Goal: Task Accomplishment & Management: Complete application form

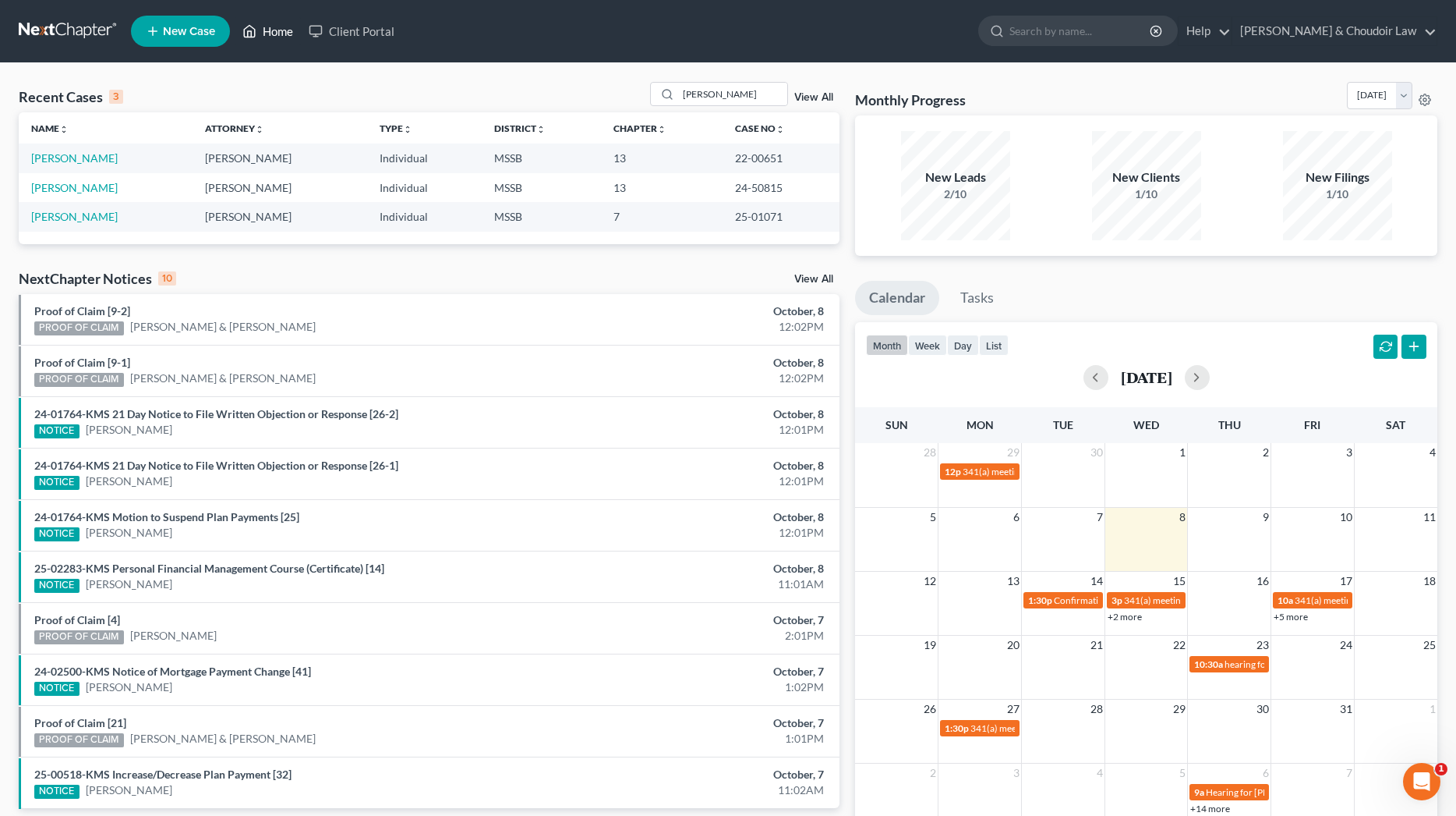
click at [301, 37] on link "Home" at bounding box center [267, 31] width 66 height 28
click at [290, 34] on link "Home" at bounding box center [267, 31] width 66 height 28
drag, startPoint x: 757, startPoint y: 95, endPoint x: 582, endPoint y: 92, distance: 175.0
click at [583, 92] on div "Recent Cases 3 [PERSON_NAME] View All" at bounding box center [429, 97] width 821 height 31
type input "[PERSON_NAME]"
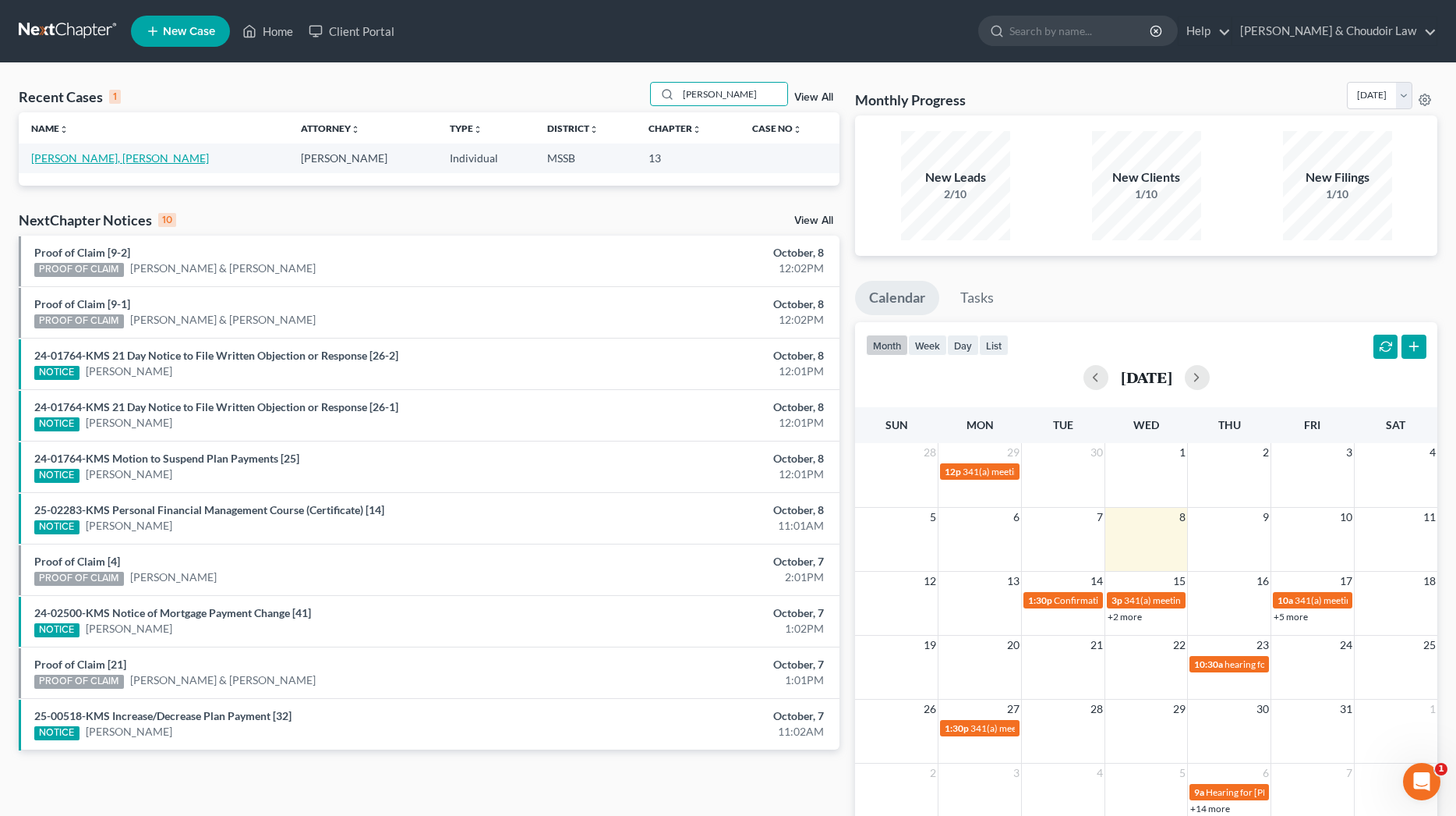
click at [98, 159] on link "[PERSON_NAME], [PERSON_NAME]" at bounding box center [120, 158] width 178 height 13
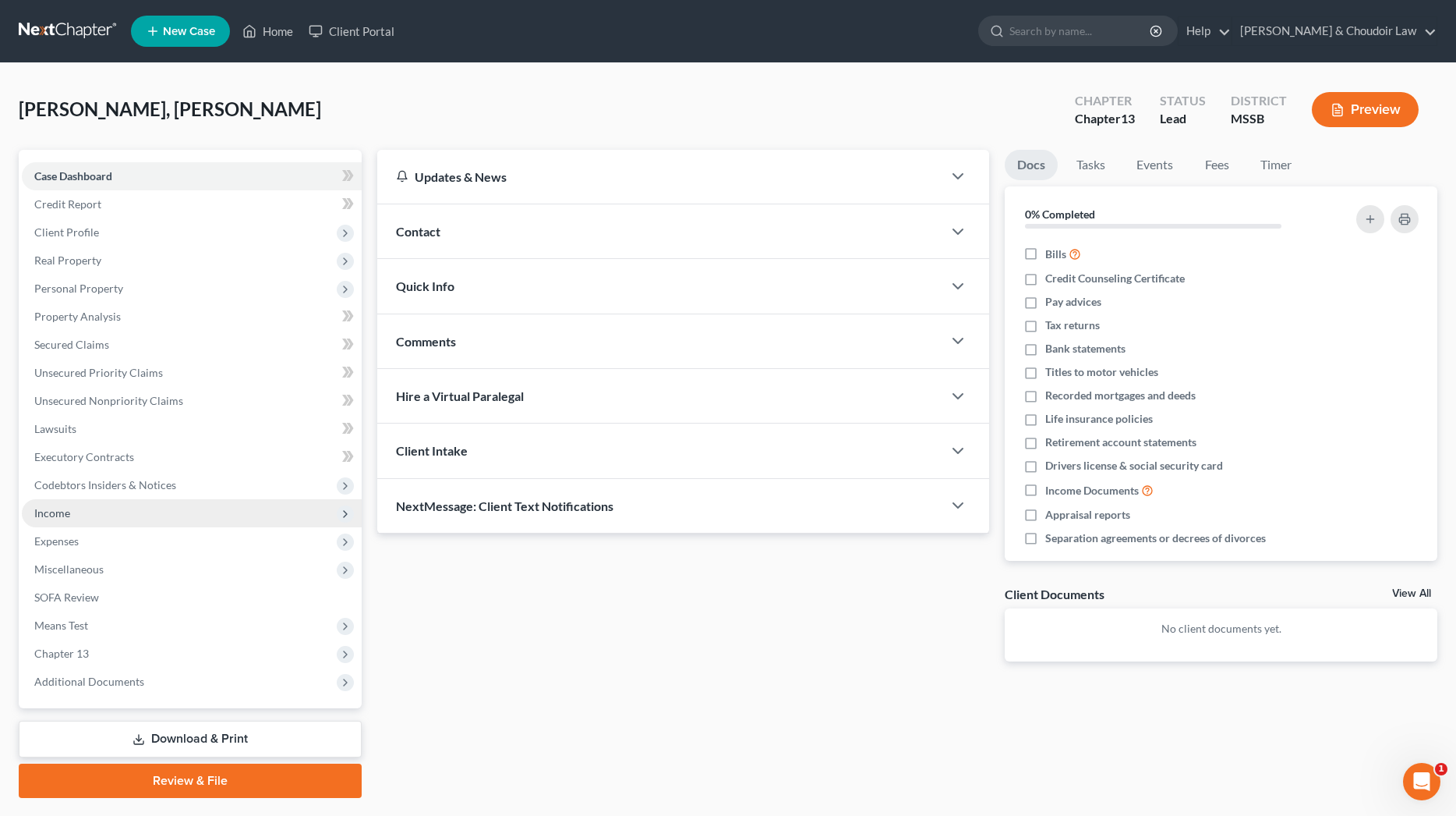
click at [75, 518] on span "Income" at bounding box center [192, 513] width 340 height 28
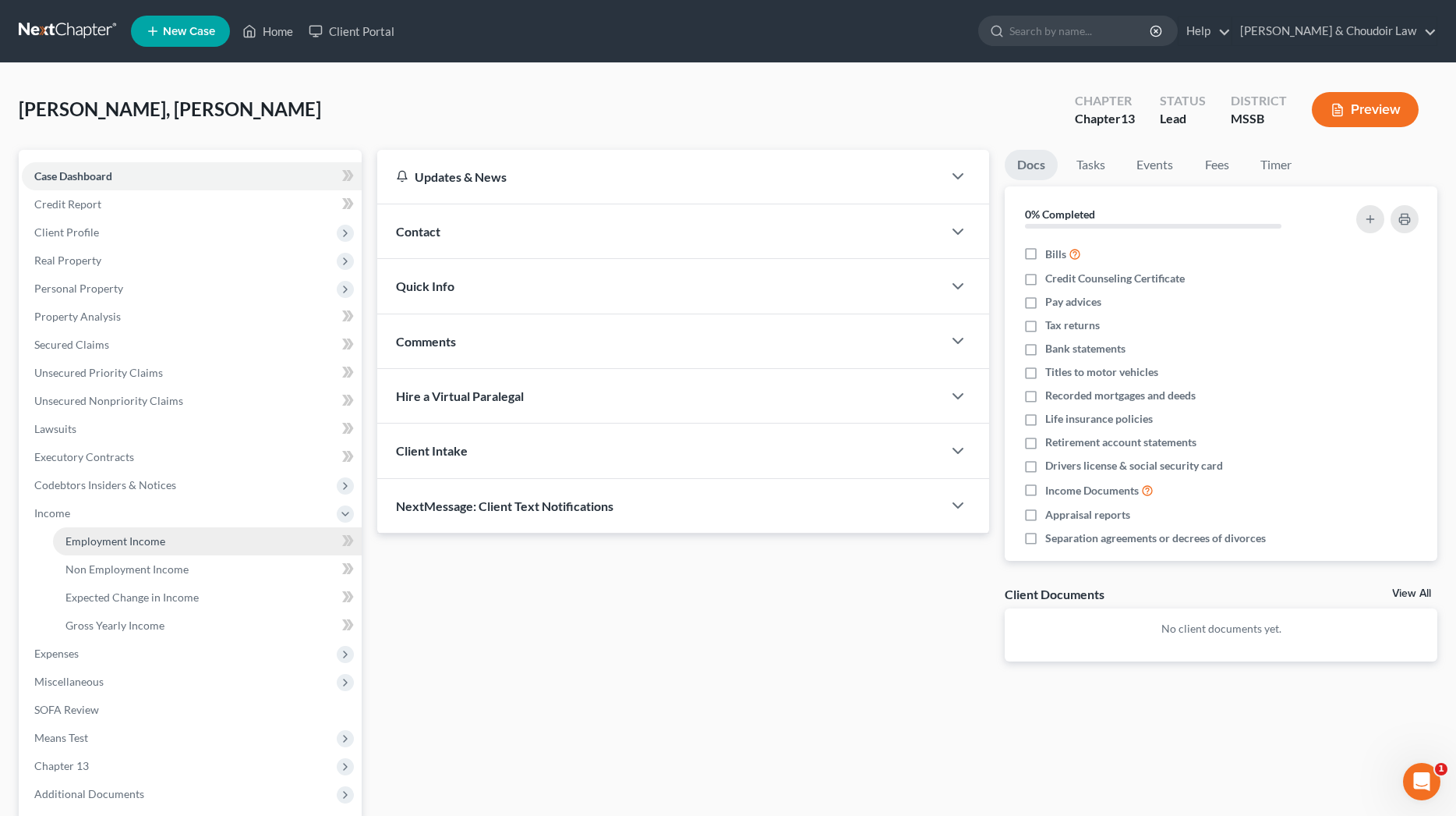
click at [92, 535] on span "Employment Income" at bounding box center [115, 541] width 100 height 13
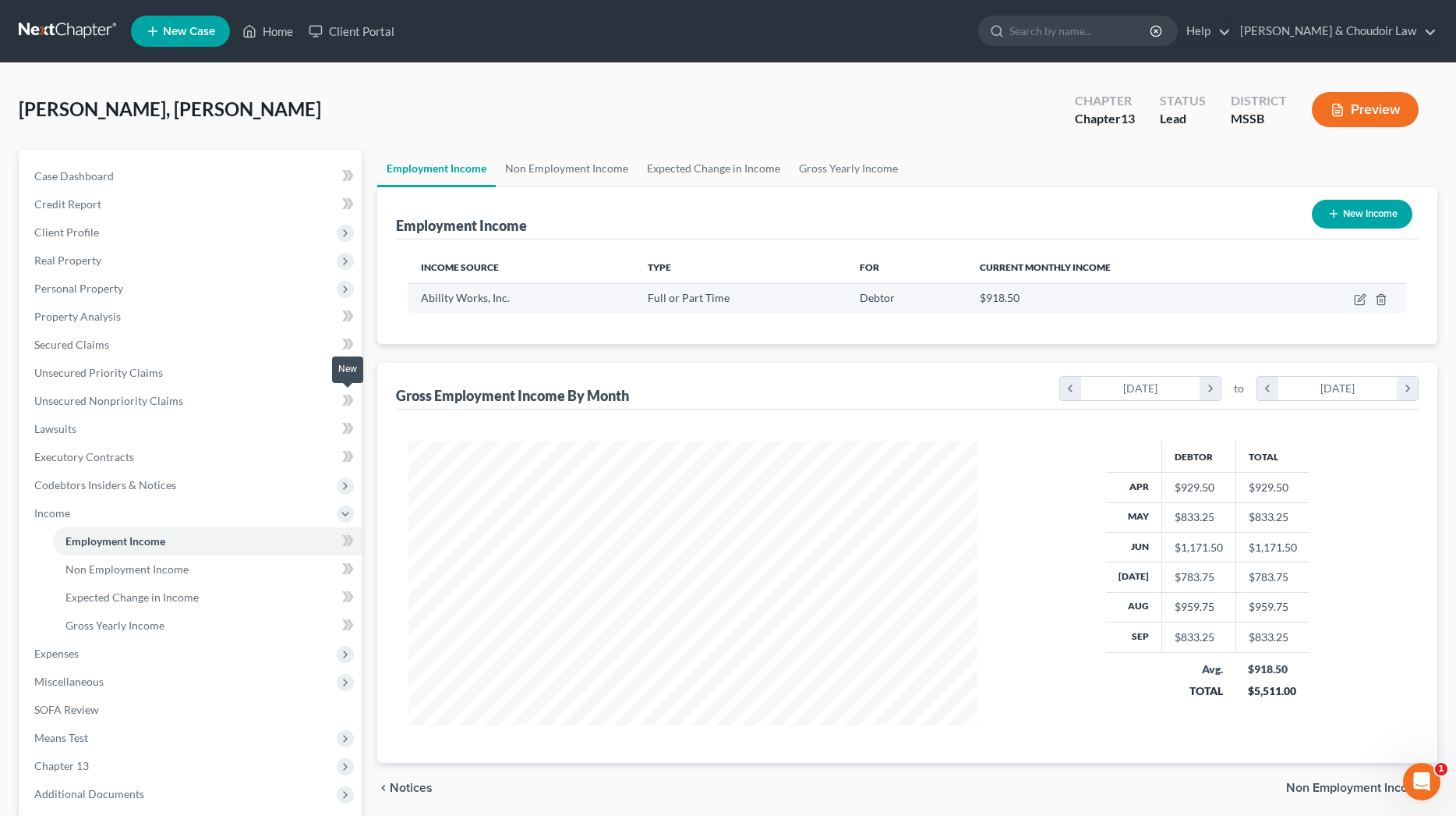
scroll to position [285, 600]
click at [1351, 212] on button "New Income" at bounding box center [1362, 214] width 100 height 29
select select "0"
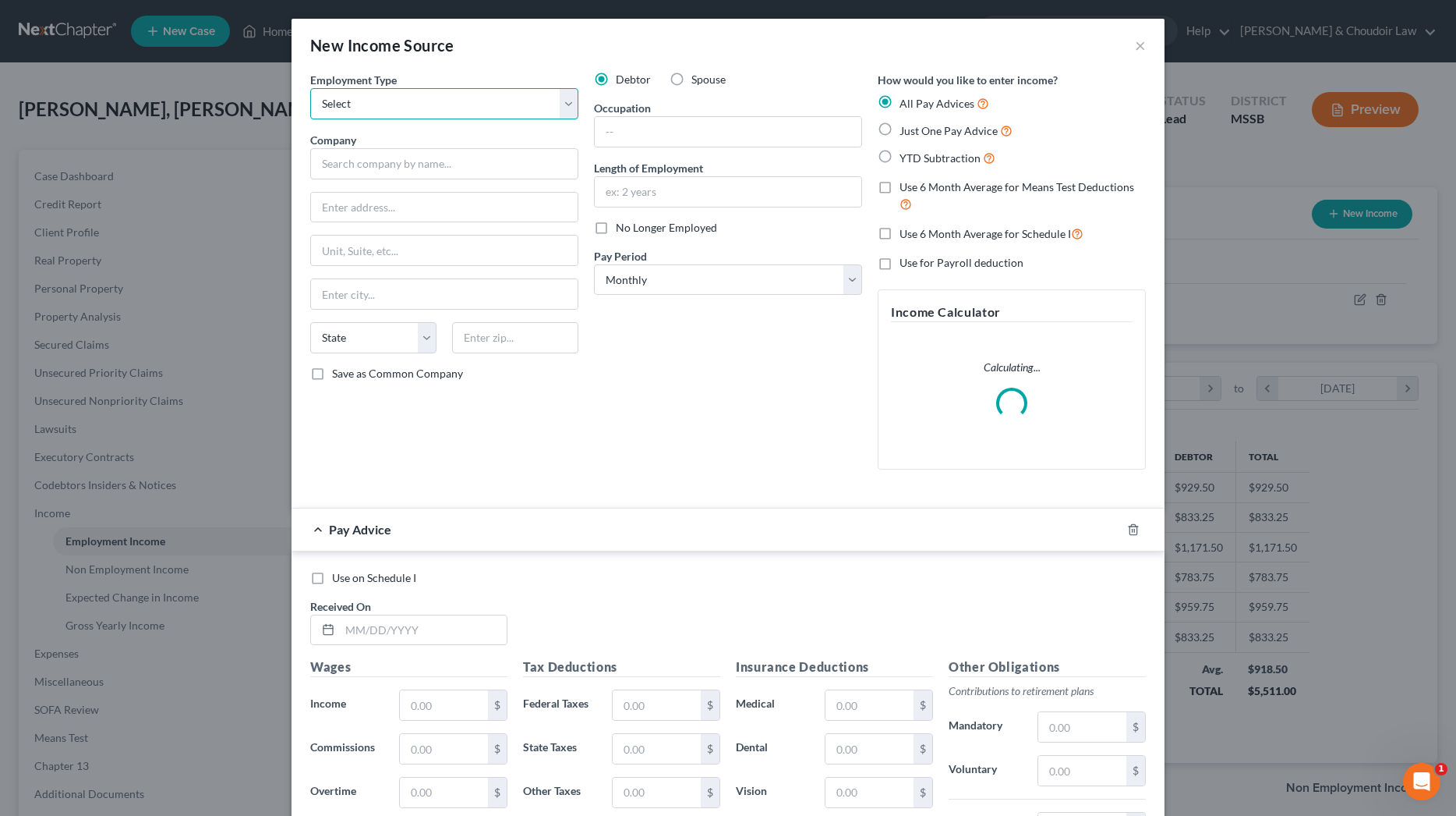
select select "0"
click at [425, 165] on input "text" at bounding box center [444, 164] width 268 height 31
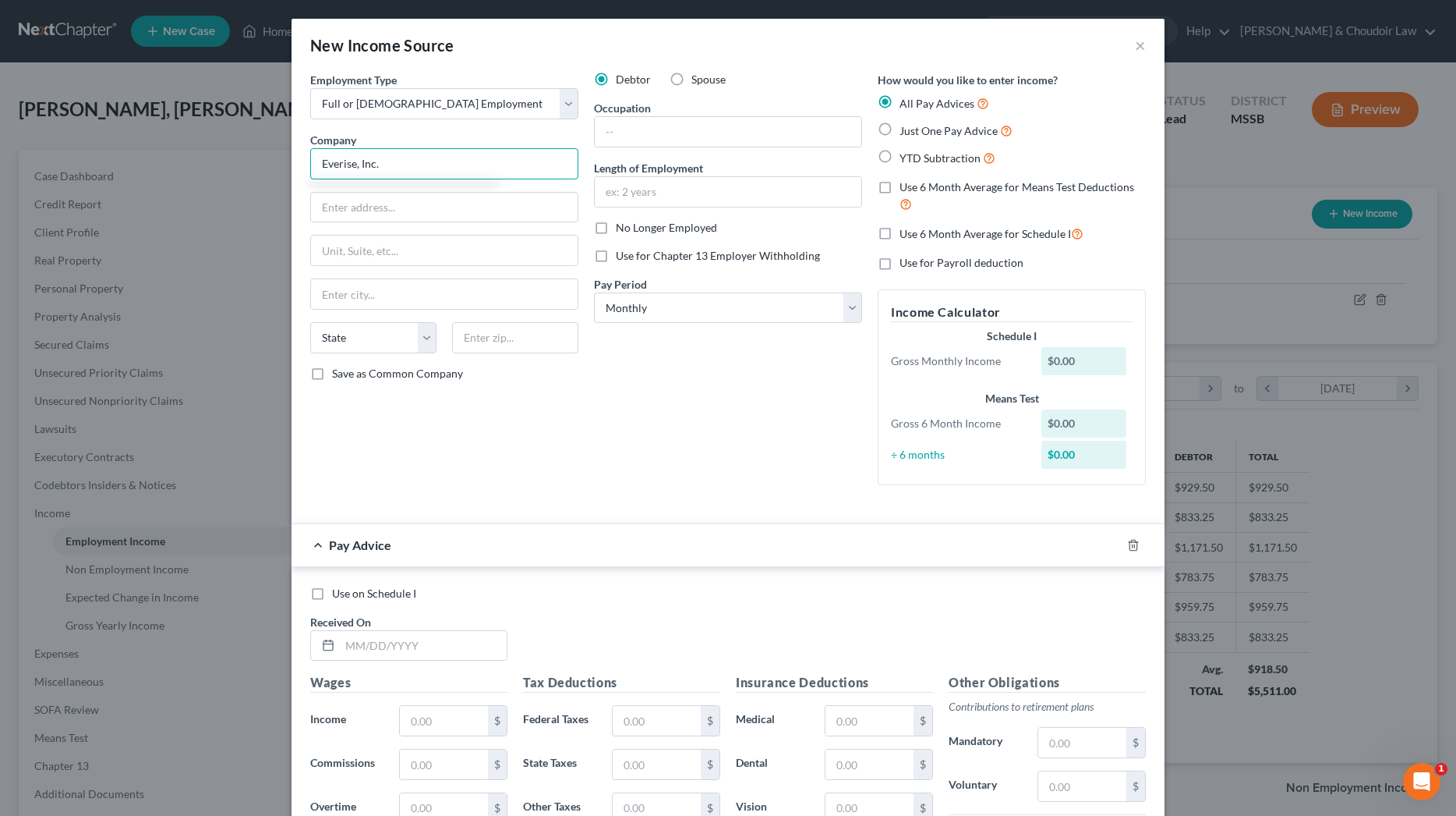
type input "Everise, Inc."
type input "[STREET_ADDRESS]"
type input "Plantation"
select select "9"
type input "33324"
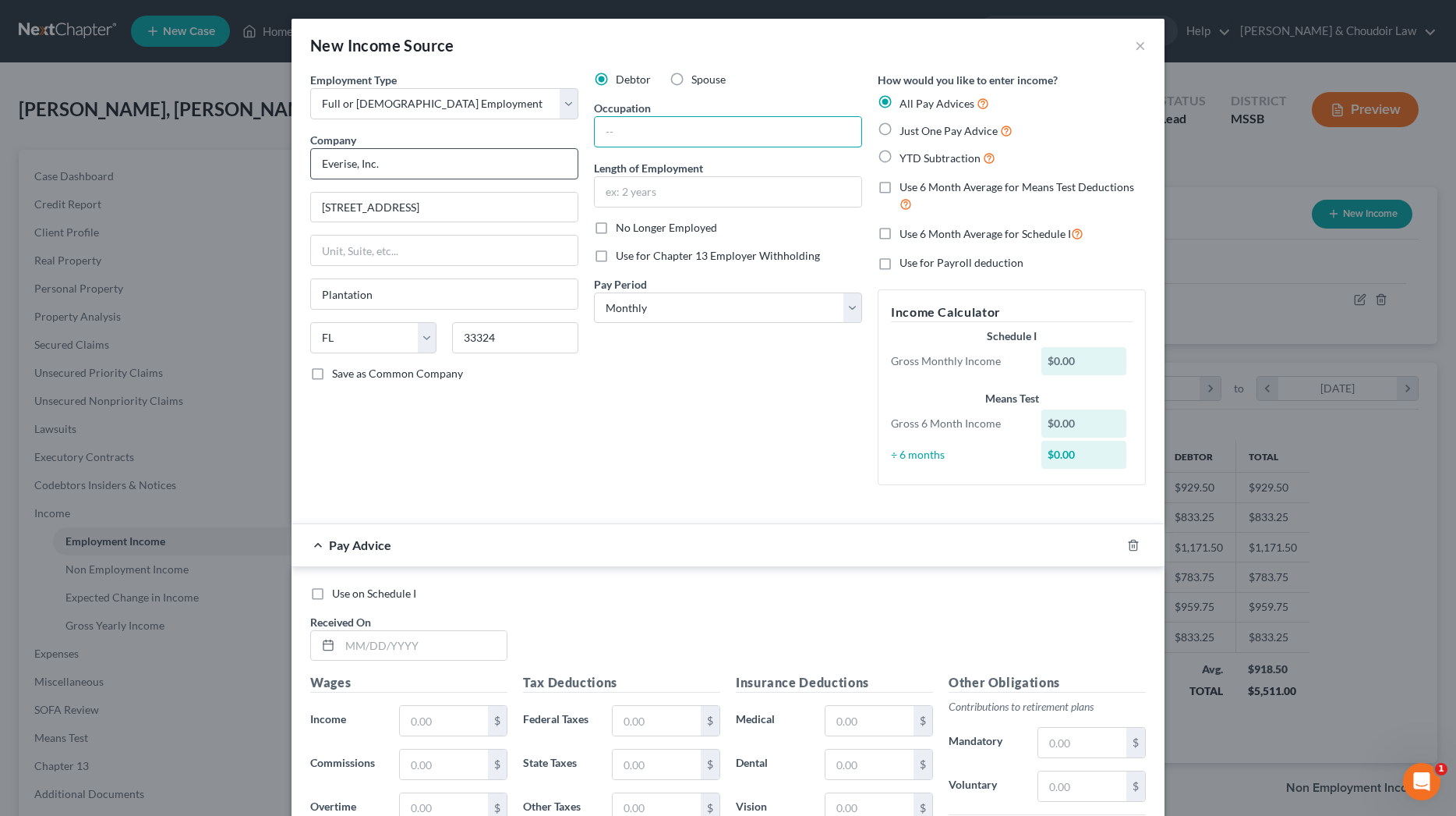
type input "[GEOGRAPHIC_DATA]"
